Goal: Obtain resource: Download file/media

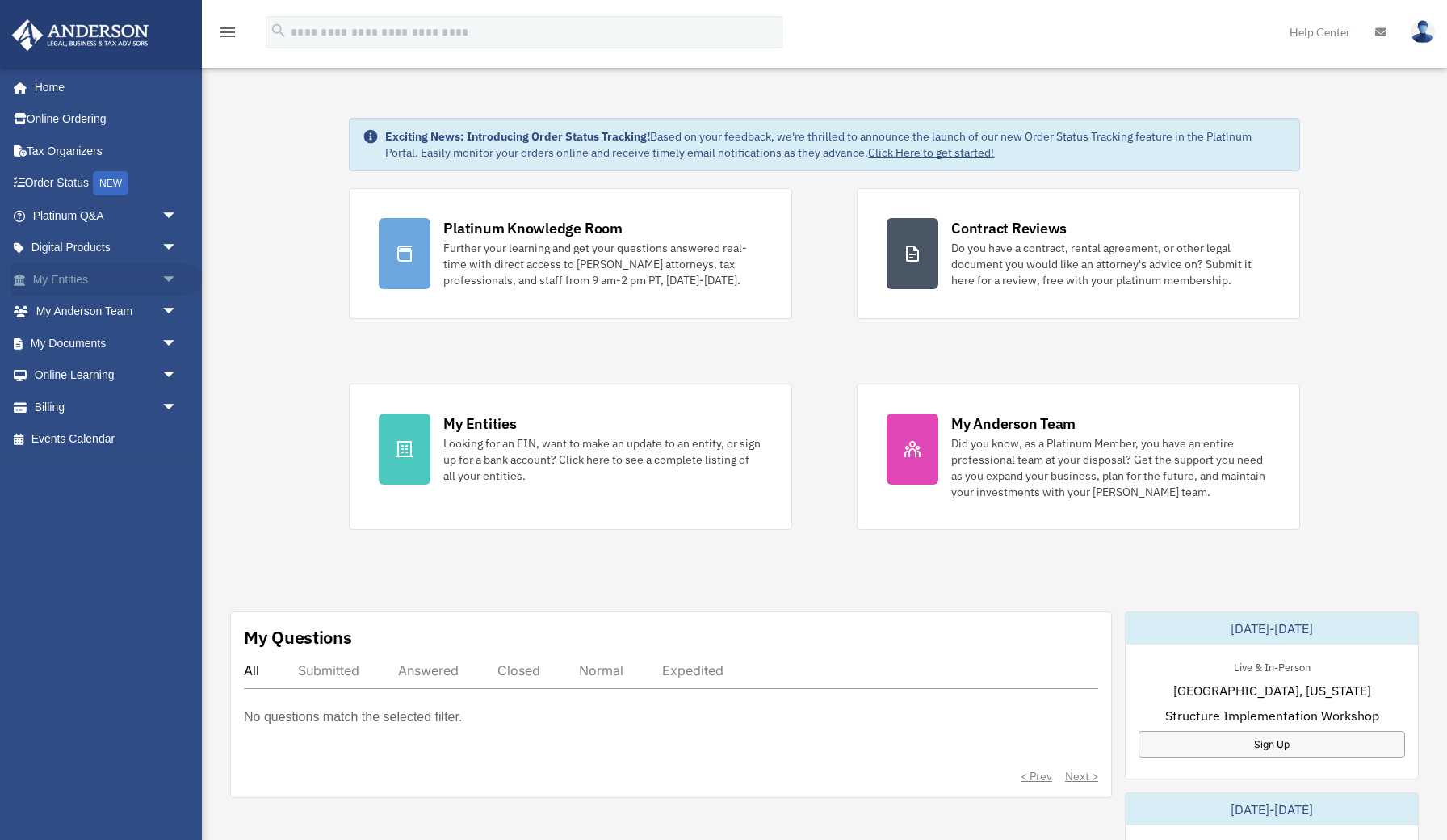
click at [170, 278] on span "arrow_drop_down" at bounding box center [178, 279] width 32 height 33
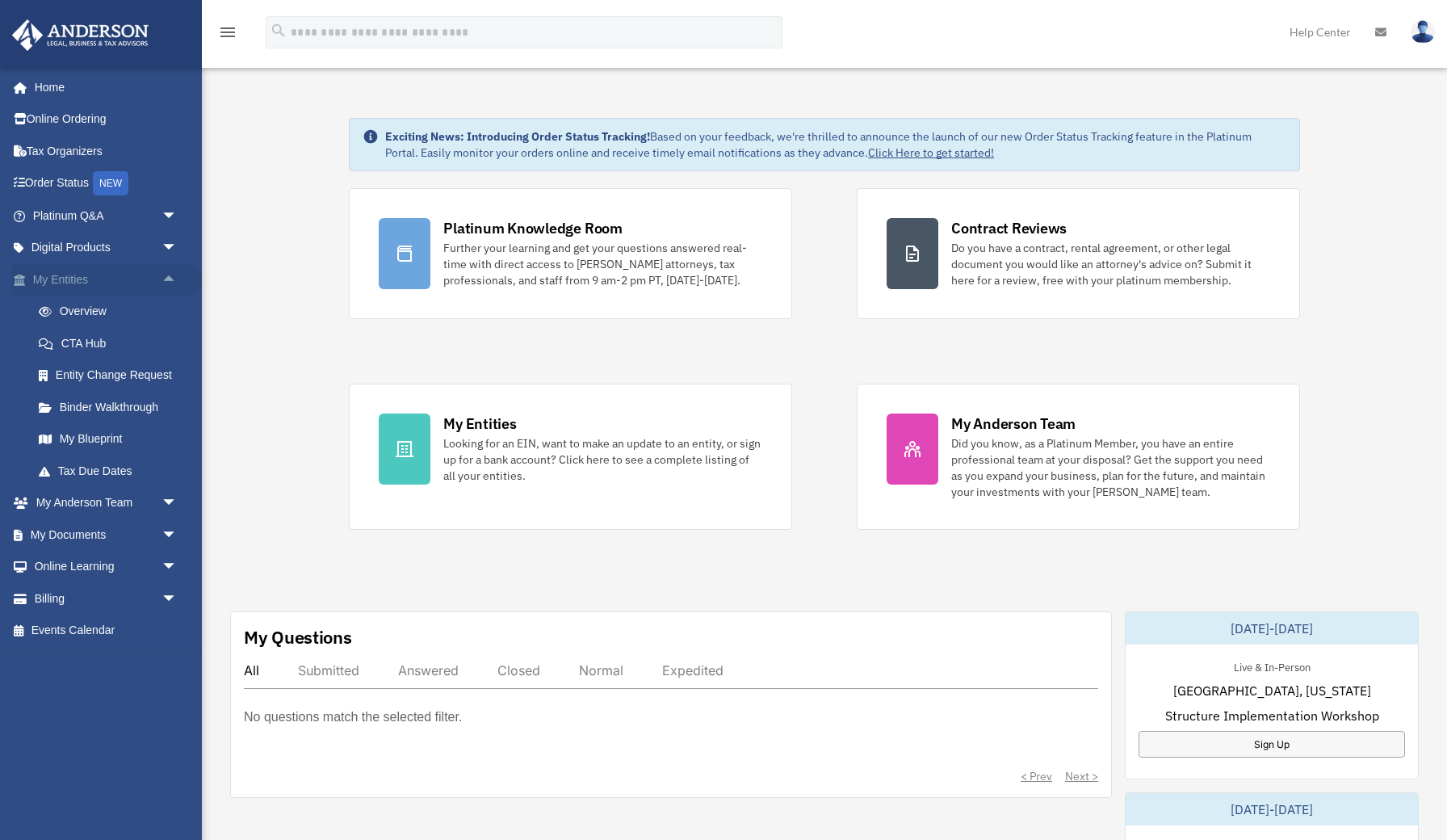
click at [171, 278] on span "arrow_drop_up" at bounding box center [178, 279] width 32 height 33
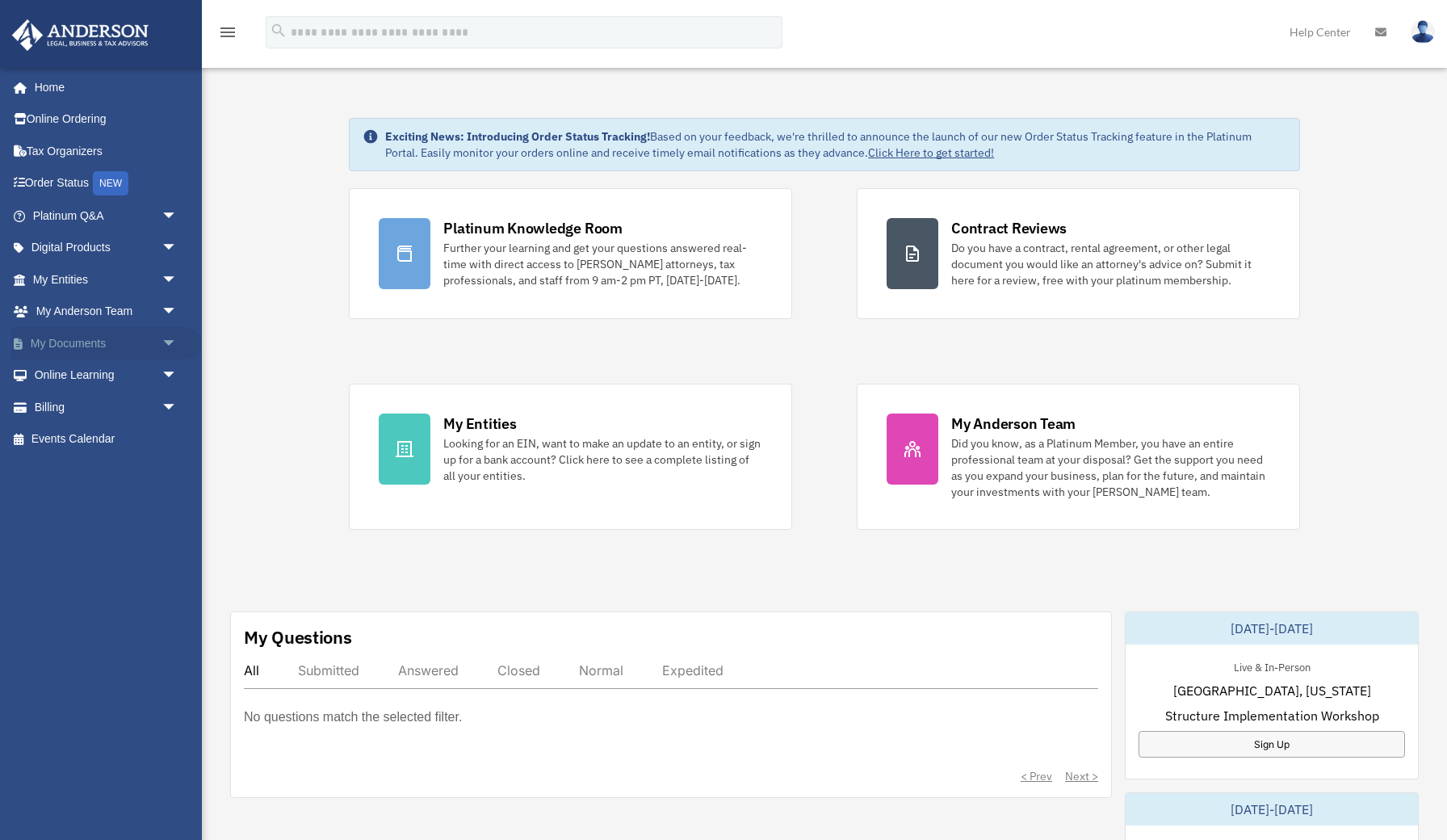
click at [169, 338] on span "arrow_drop_down" at bounding box center [178, 343] width 32 height 33
click at [65, 373] on link "Box" at bounding box center [113, 376] width 180 height 32
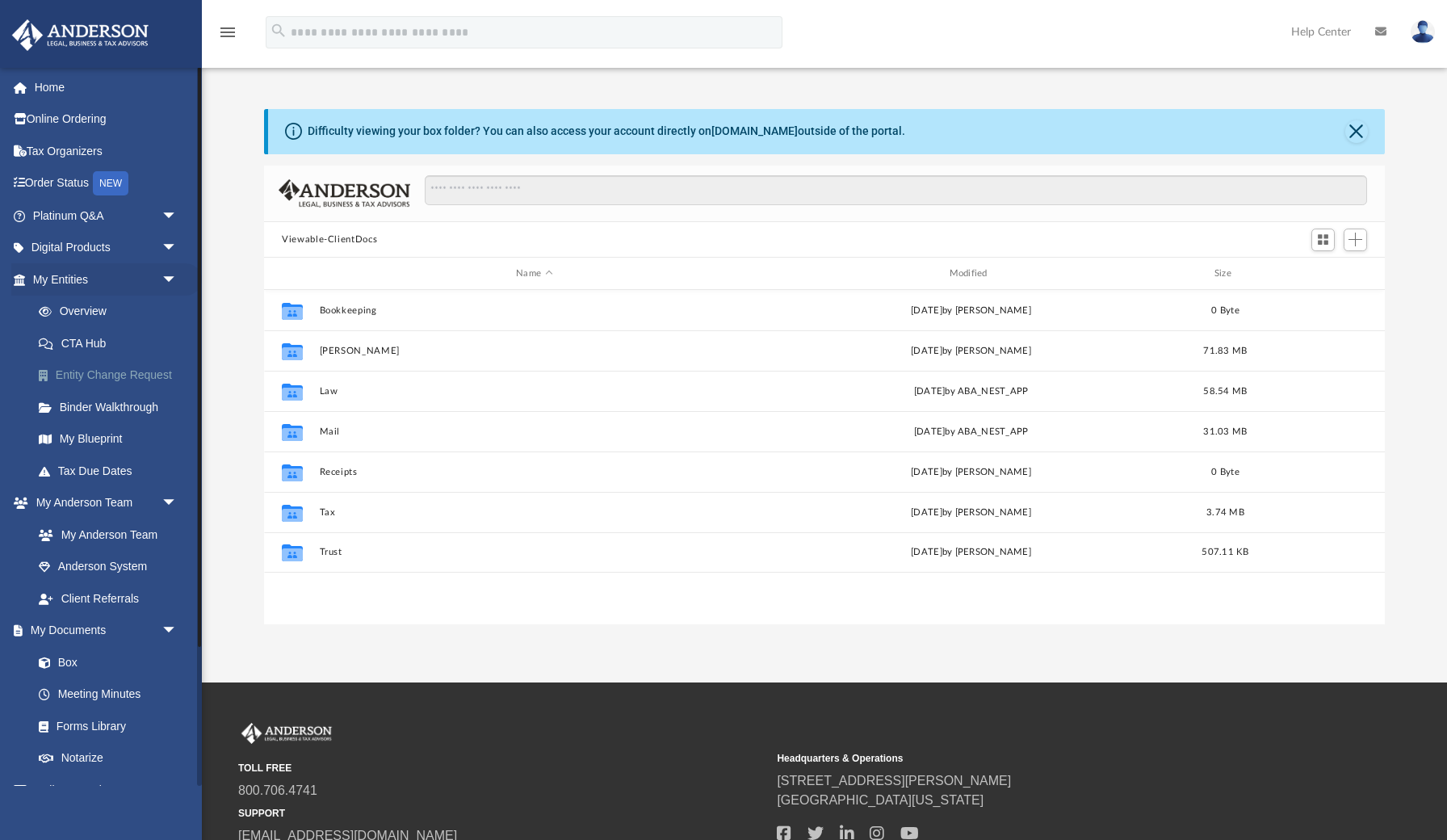
scroll to position [1, 1]
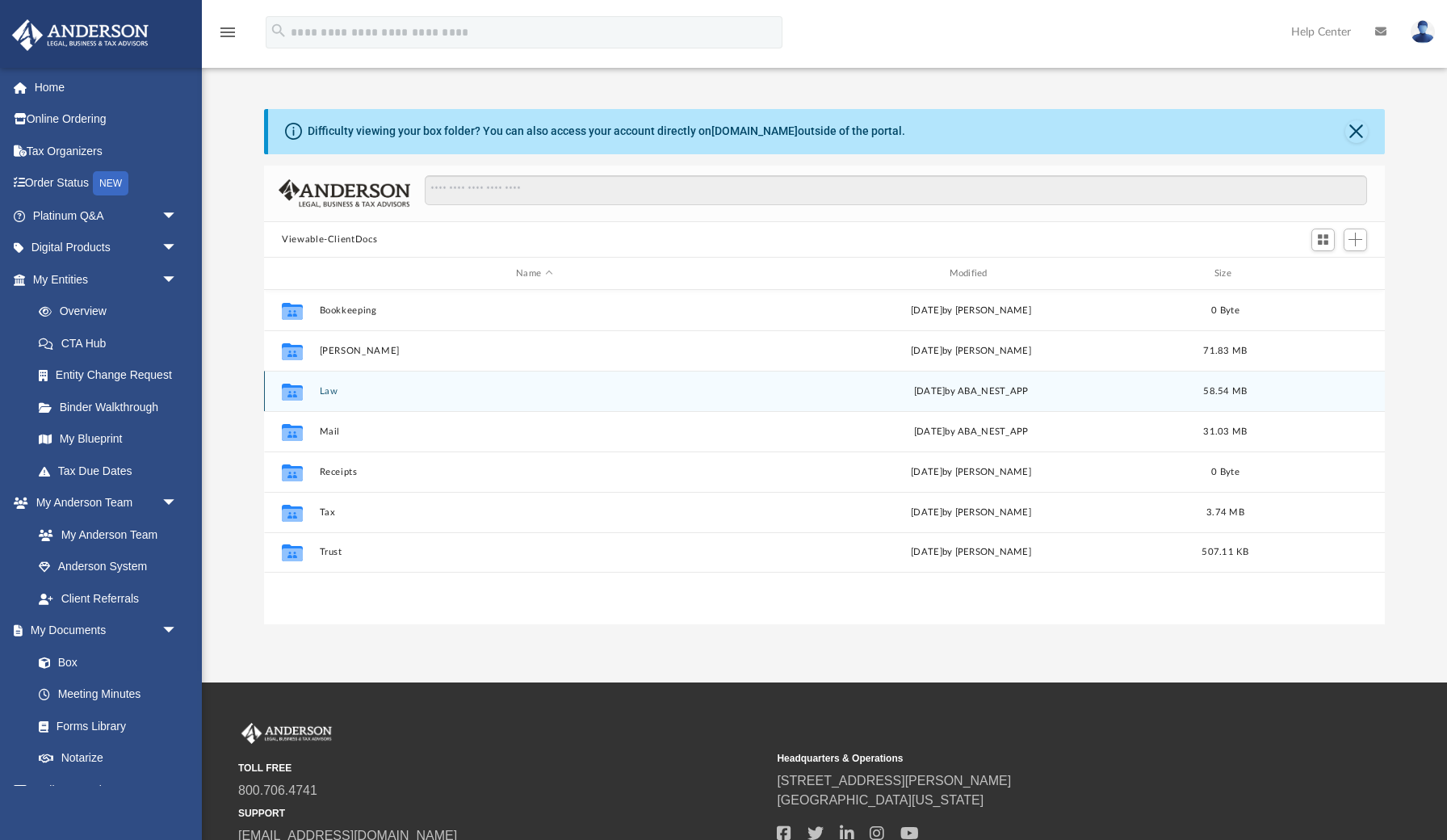
click at [328, 393] on button "Law" at bounding box center [534, 391] width 429 height 11
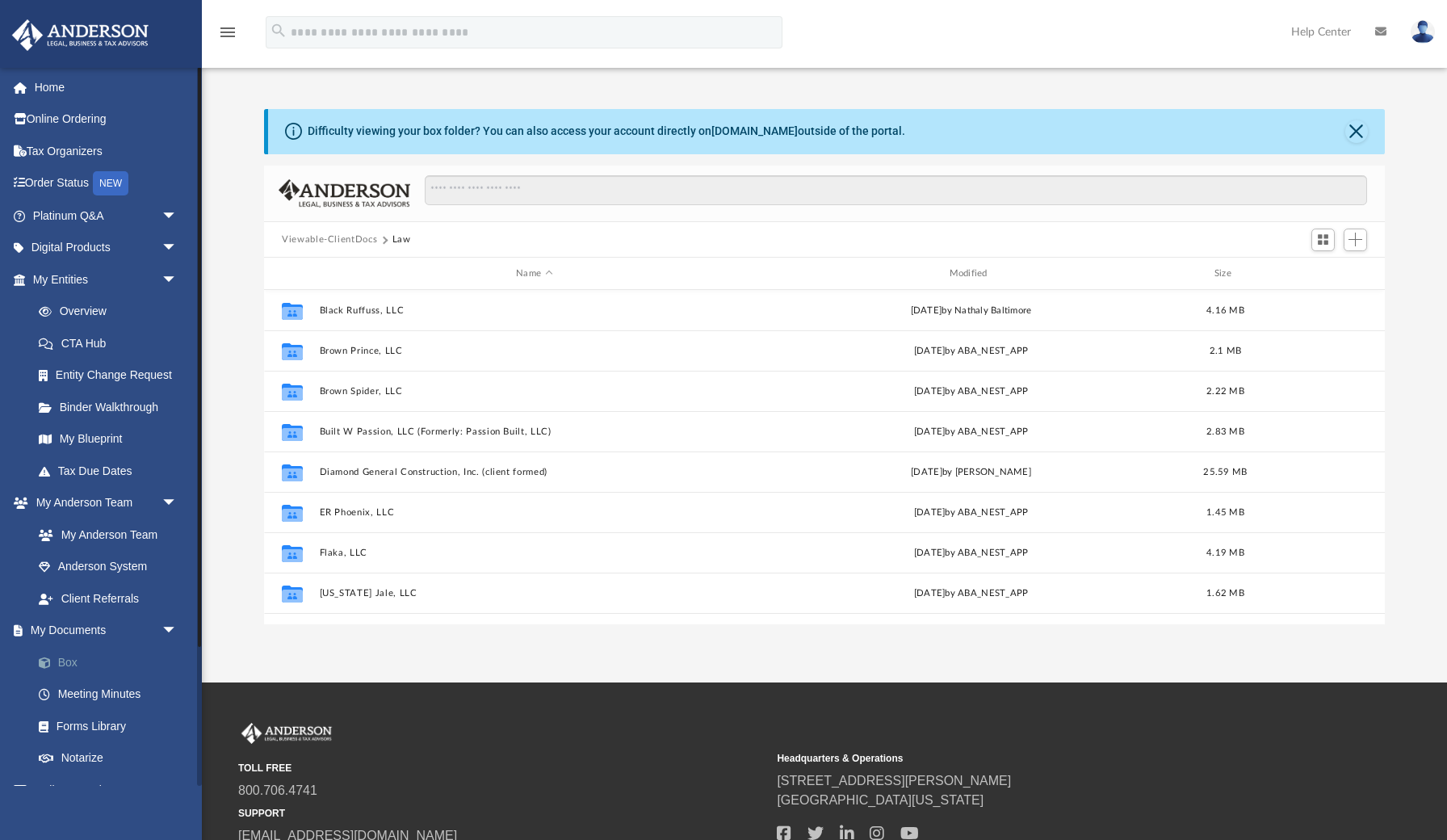
click at [71, 654] on link "Box" at bounding box center [113, 662] width 180 height 32
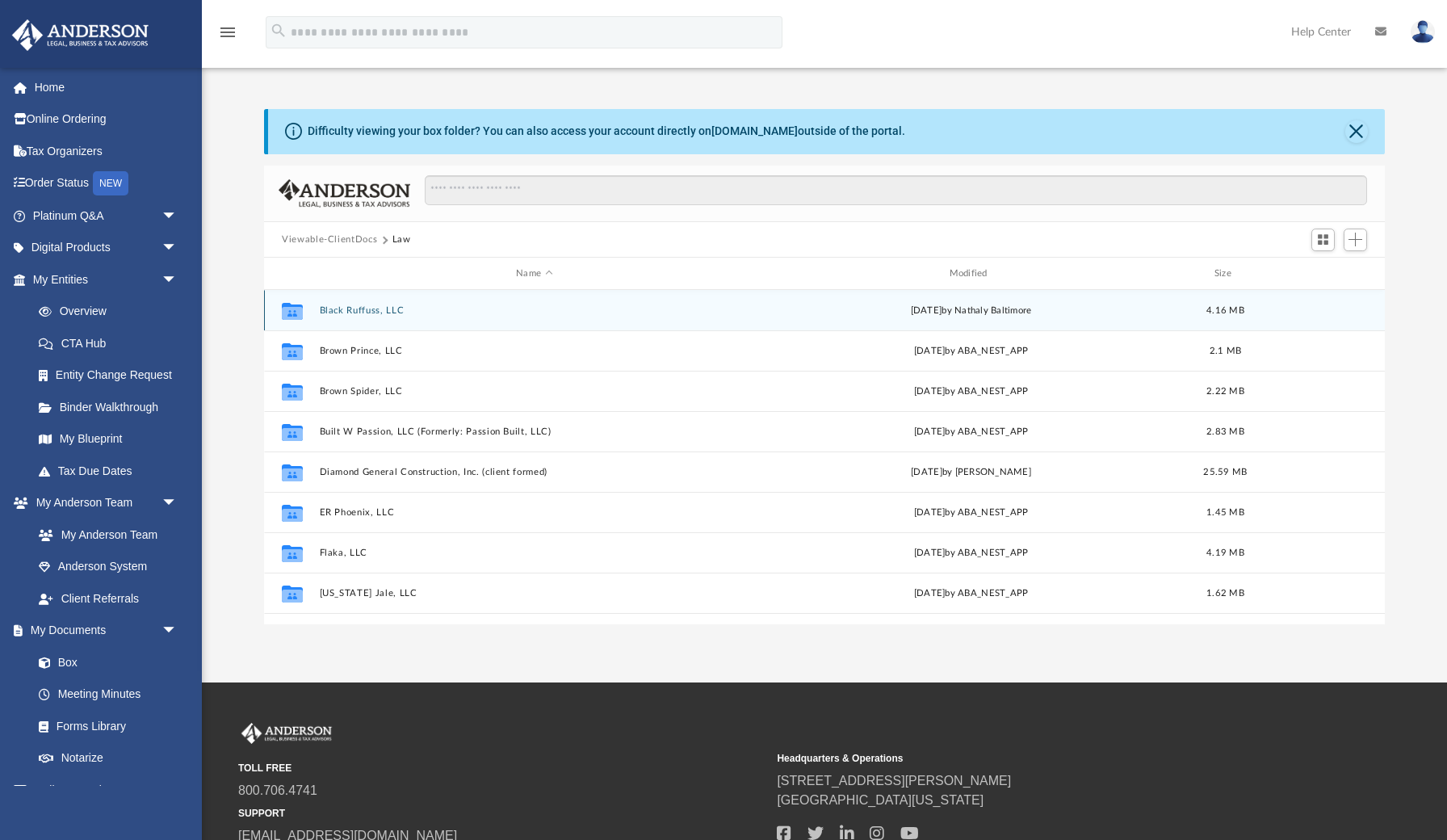
click at [358, 310] on button "Black Ruffuss, LLC" at bounding box center [534, 310] width 429 height 11
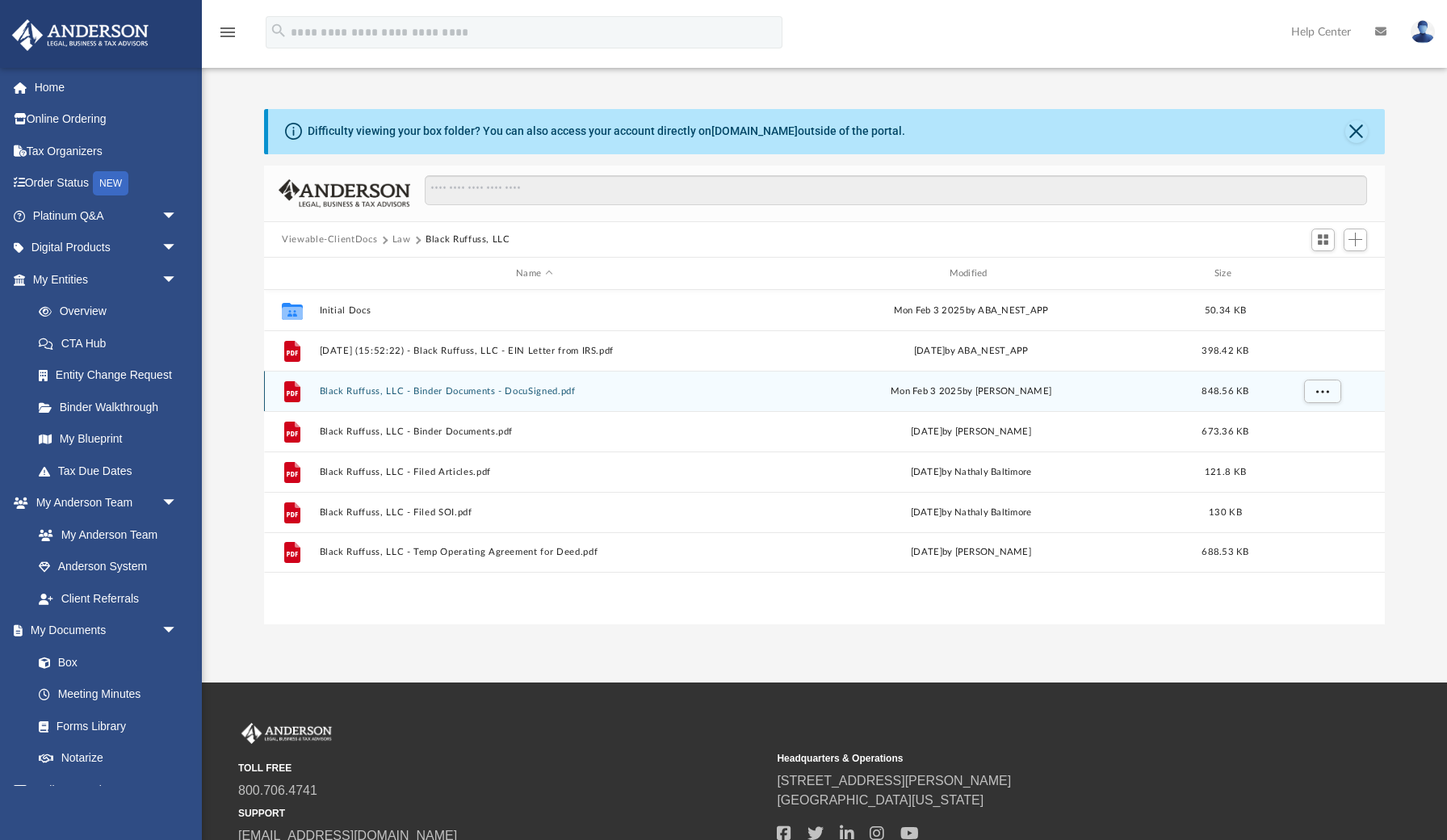
click at [481, 390] on button "Black Ruffuss, LLC - Binder Documents - DocuSigned.pdf" at bounding box center [534, 391] width 429 height 11
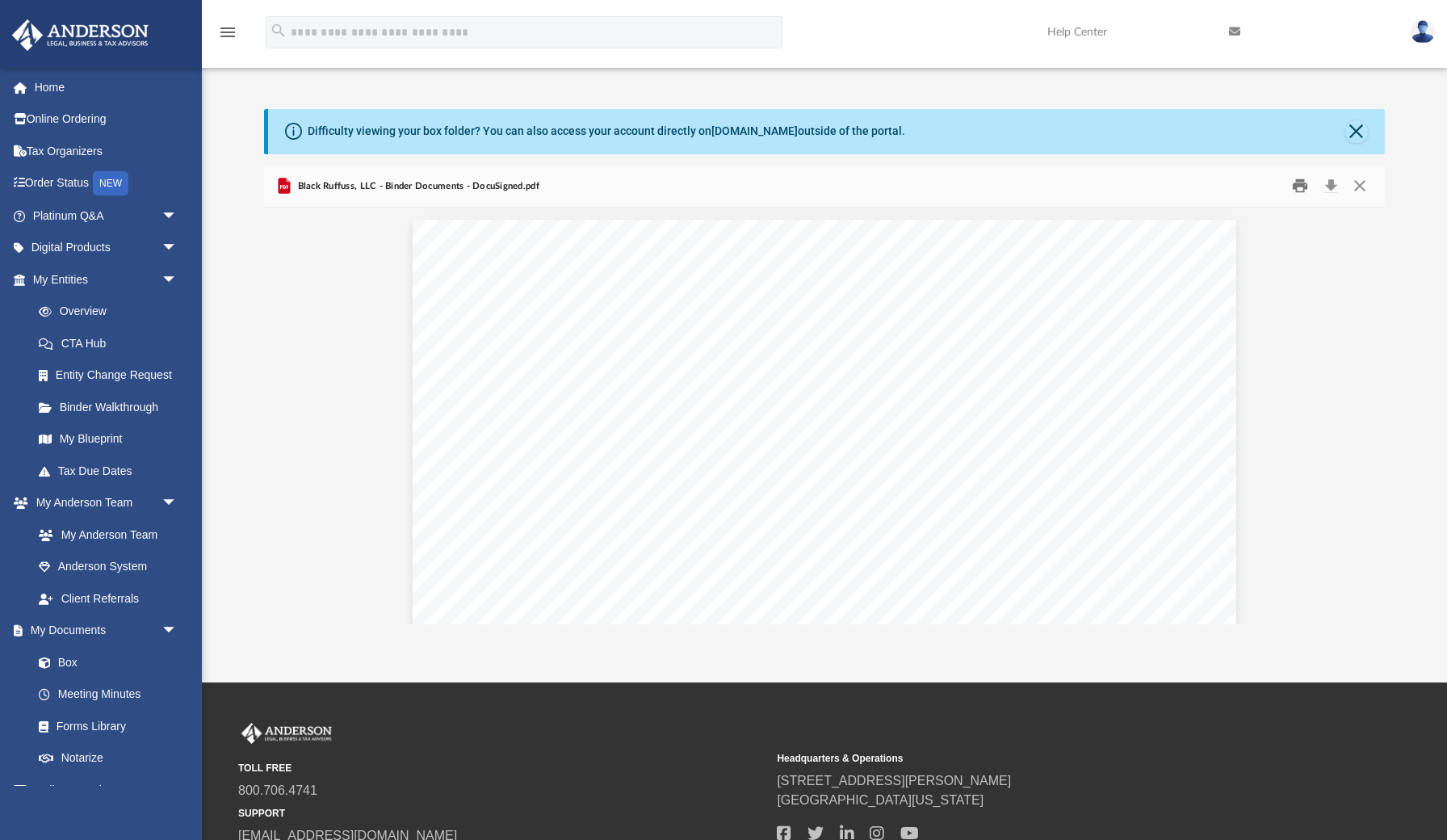
click at [1298, 188] on button "Print" at bounding box center [1301, 186] width 32 height 25
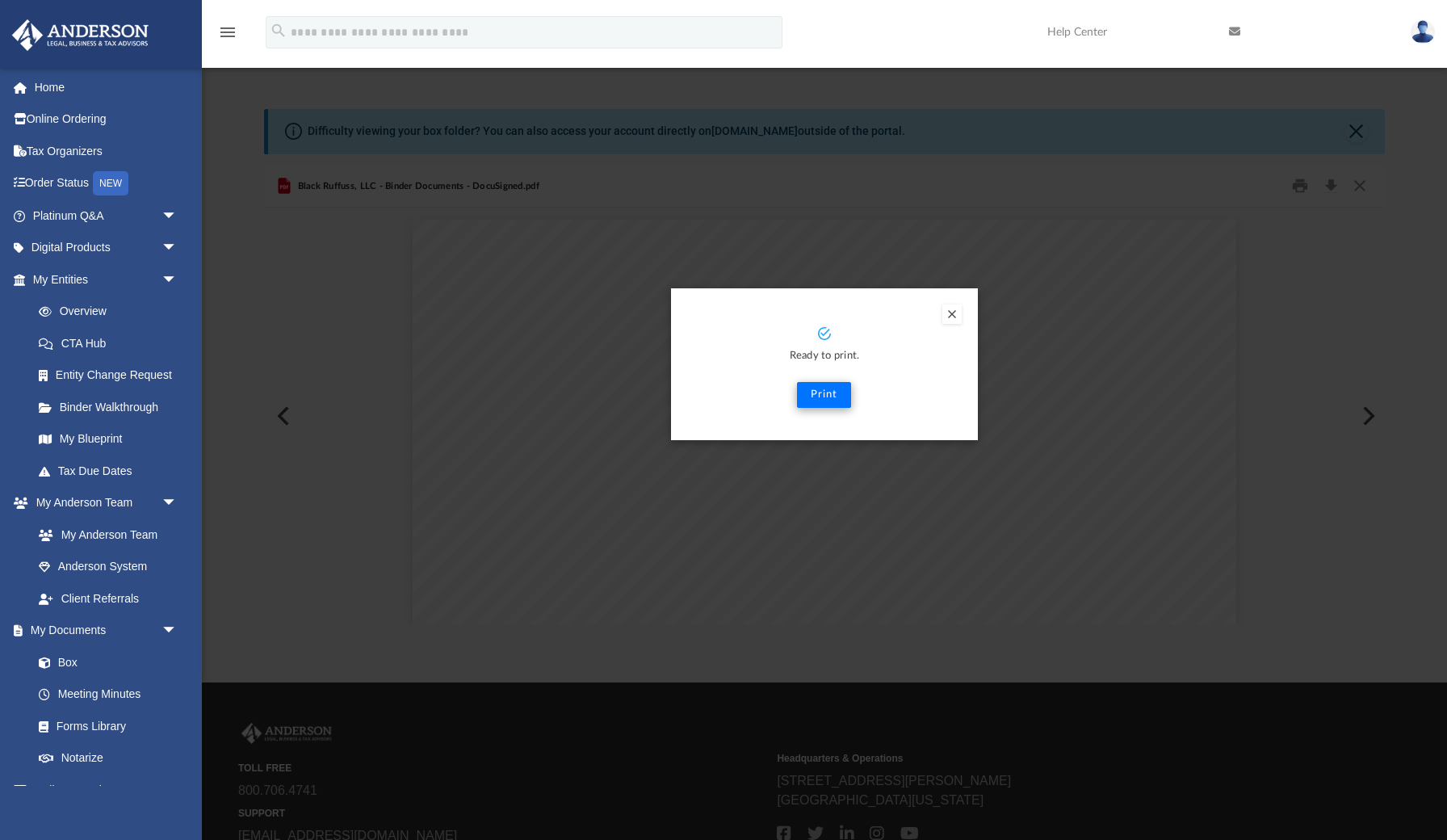
click at [826, 391] on button "Print" at bounding box center [824, 395] width 54 height 26
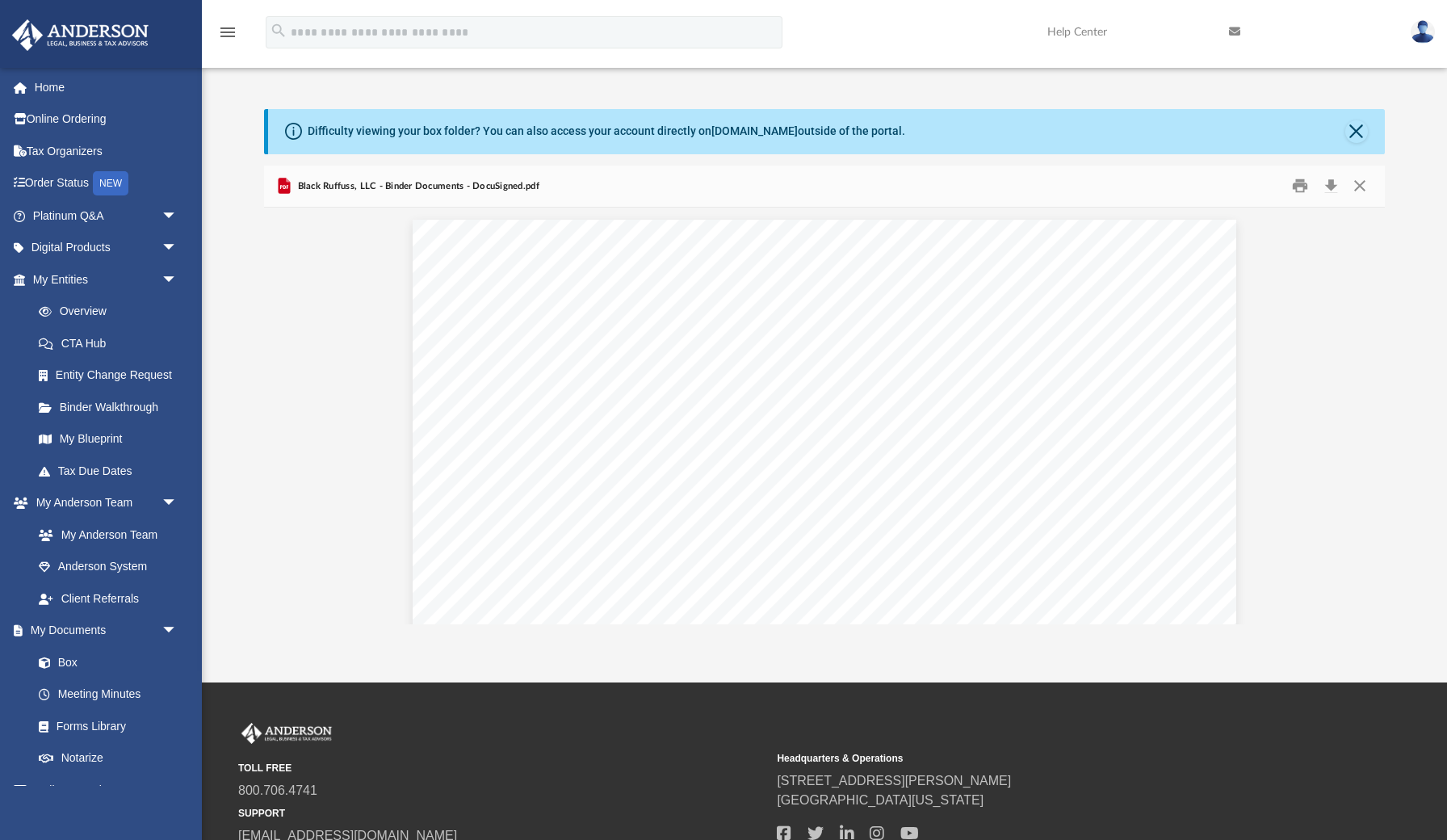
click at [1429, 32] on img at bounding box center [1422, 32] width 24 height 23
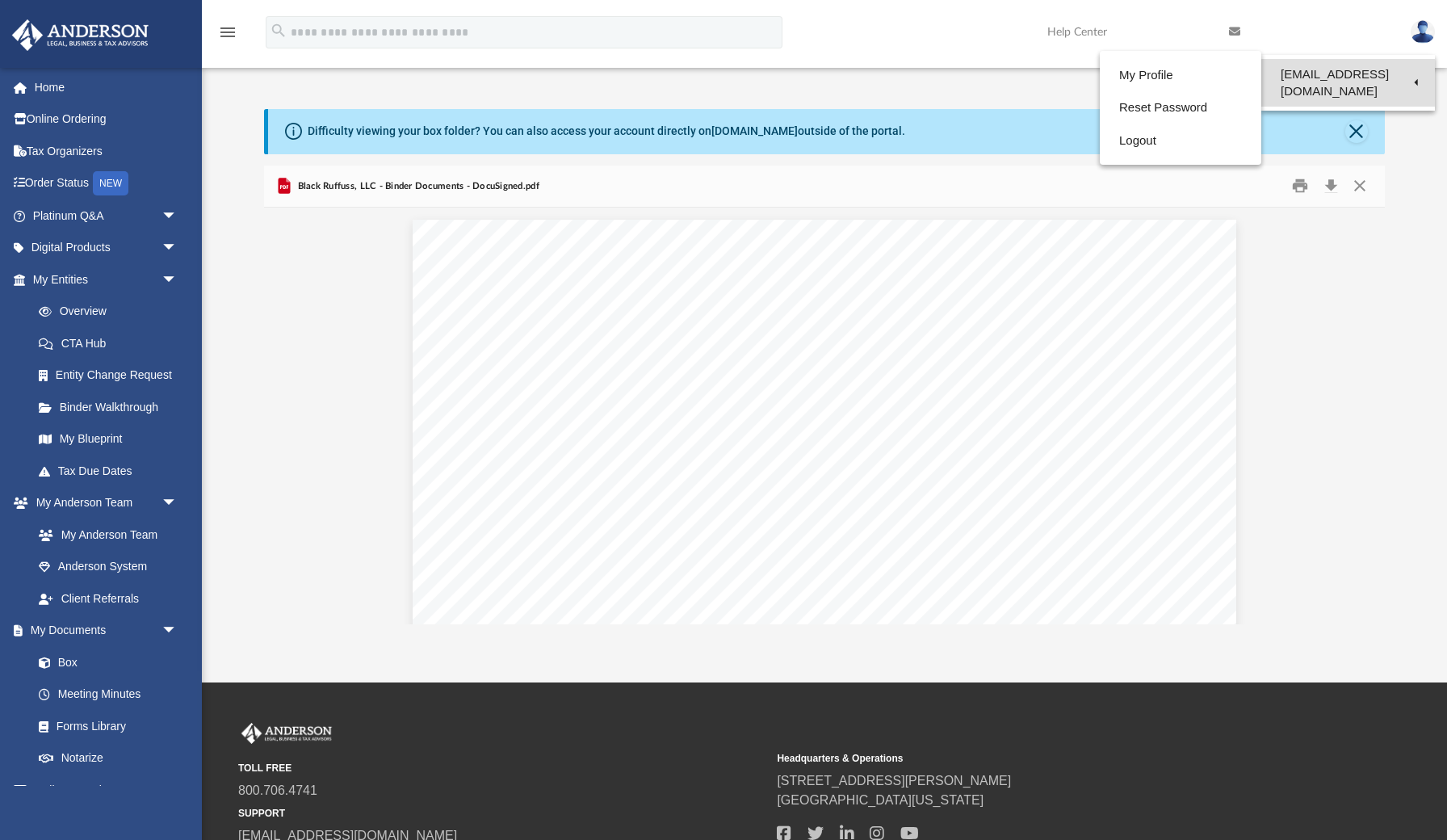
click at [1322, 81] on link "[EMAIL_ADDRESS][DOMAIN_NAME]" at bounding box center [1349, 83] width 174 height 48
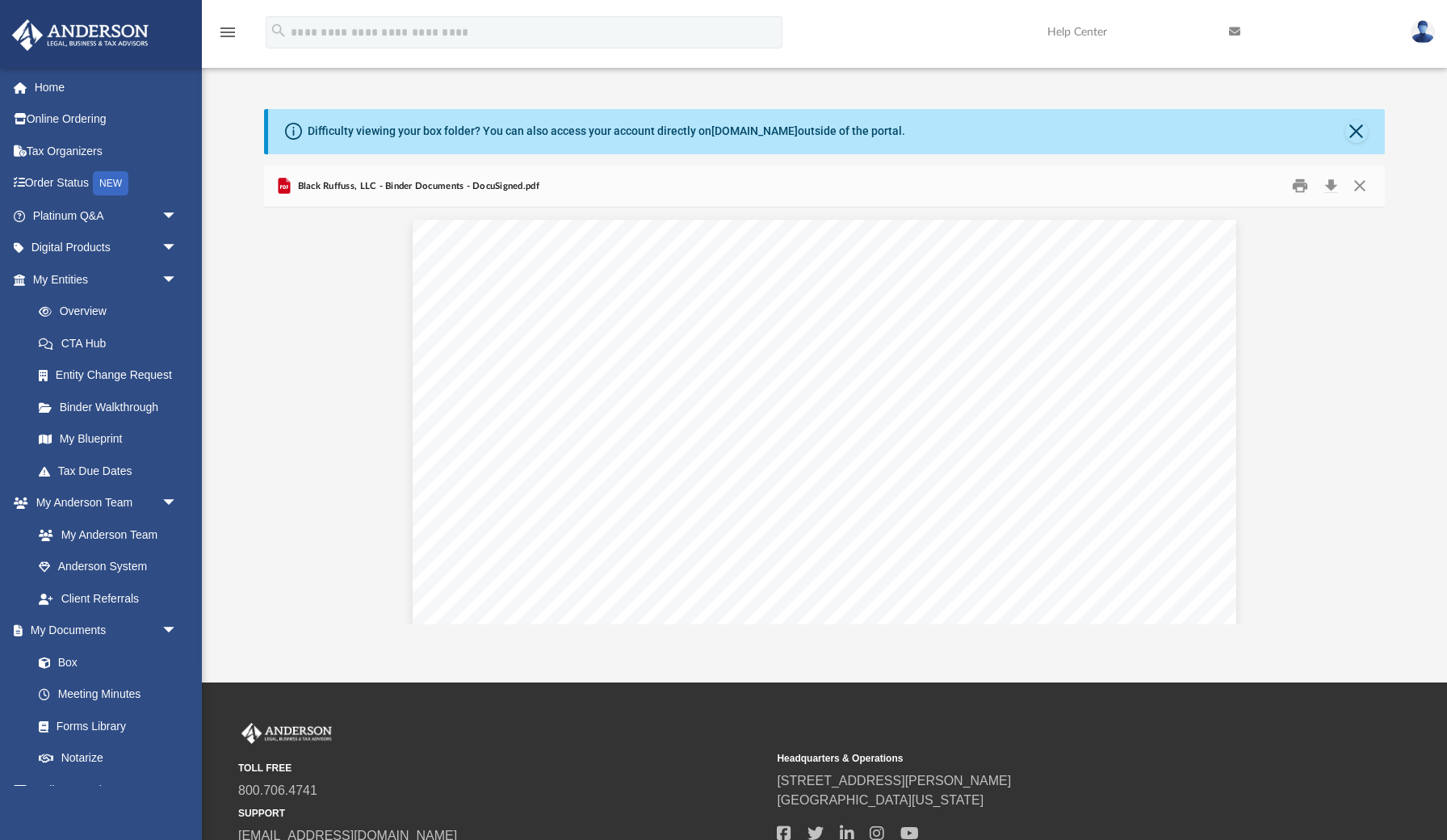
click at [1126, 142] on div "Difficulty viewing your box folder? You can also access your account directly o…" at bounding box center [826, 131] width 1116 height 45
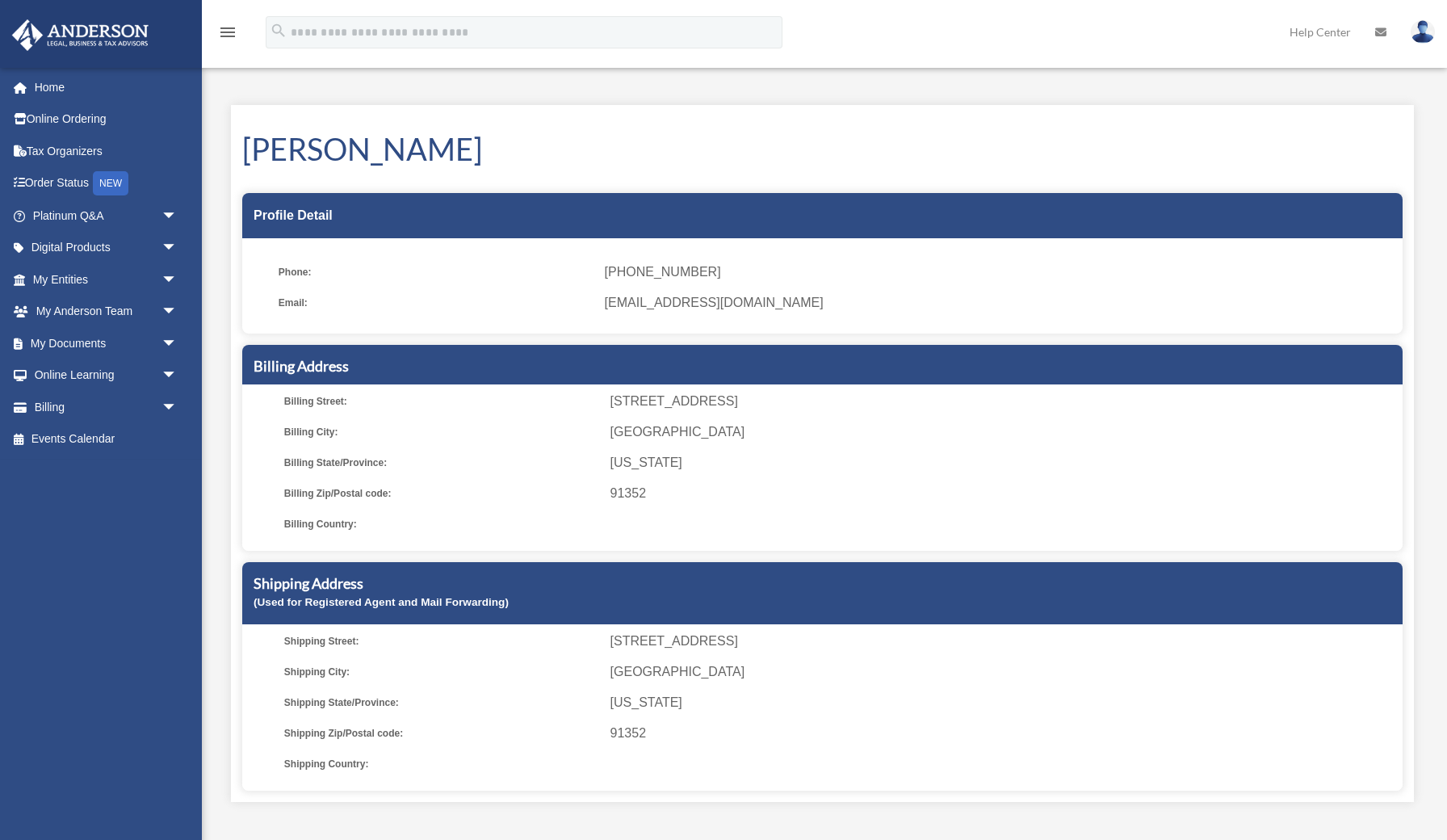
click at [1420, 37] on img at bounding box center [1422, 32] width 24 height 23
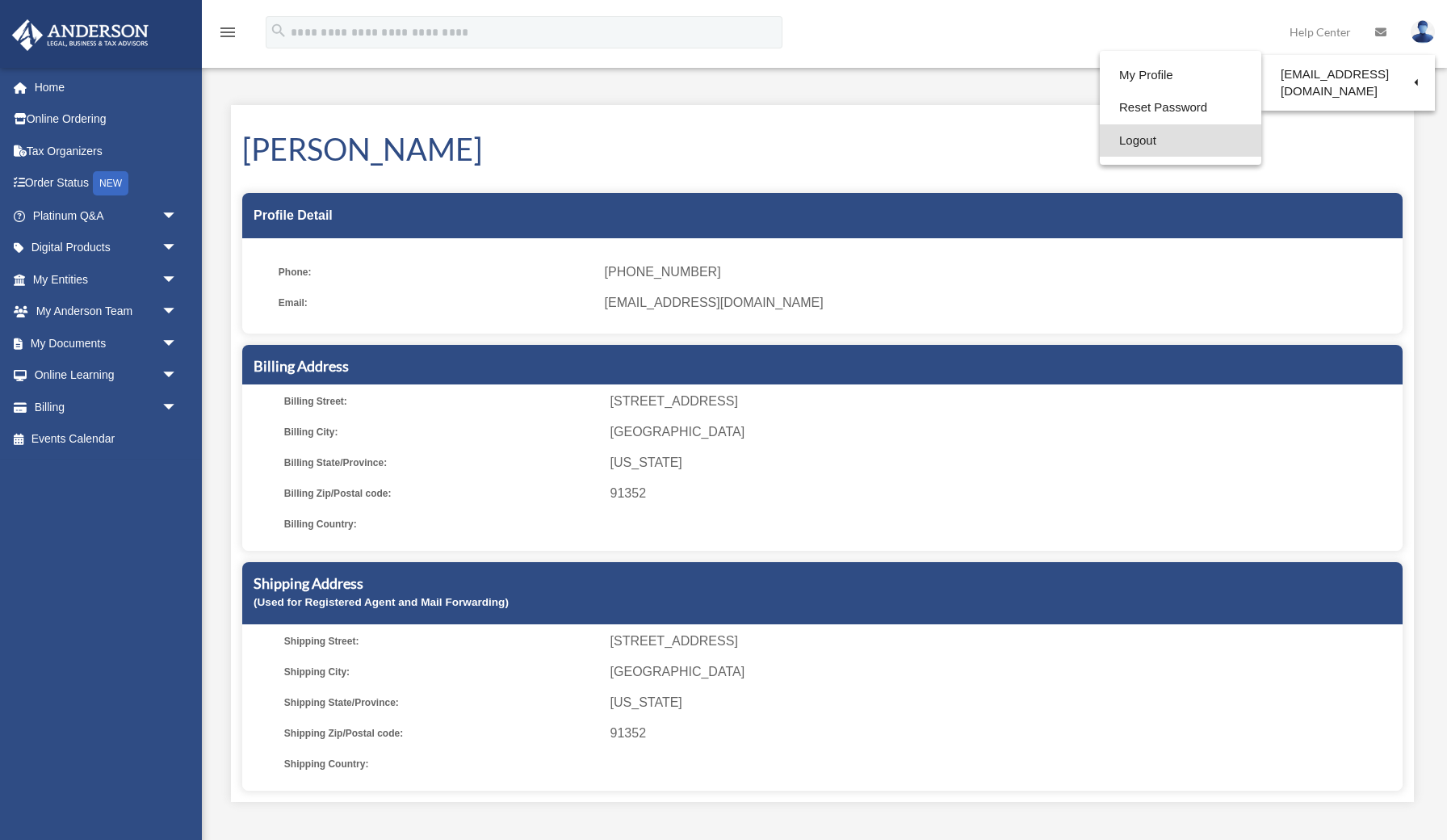
click at [1108, 143] on link "Logout" at bounding box center [1180, 140] width 162 height 33
